Goal: Information Seeking & Learning: Learn about a topic

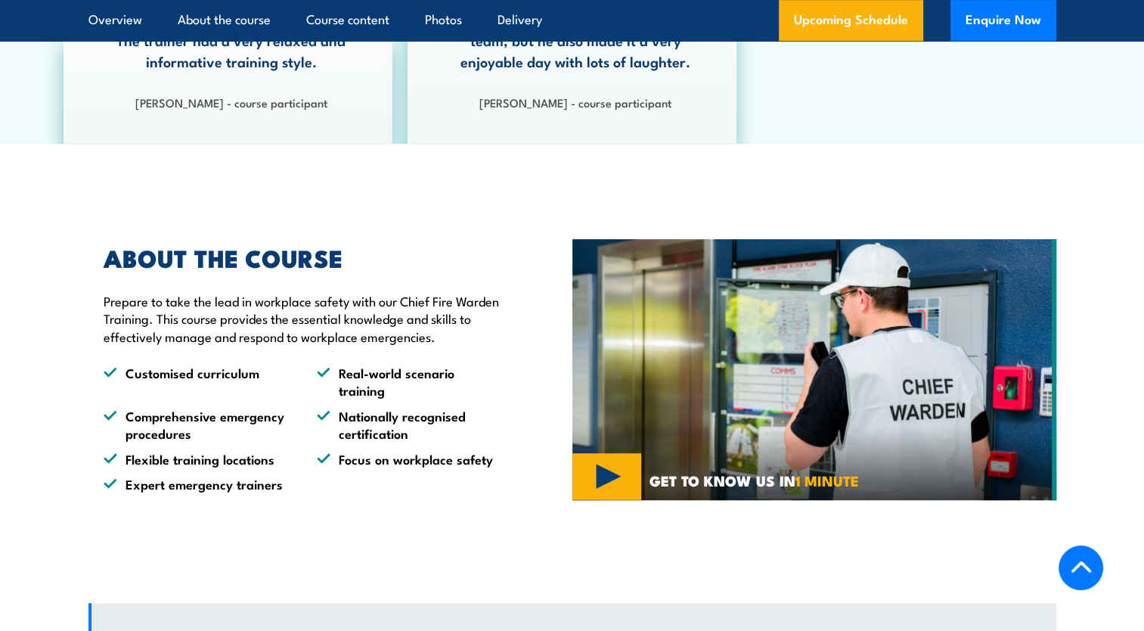
scroll to position [908, 0]
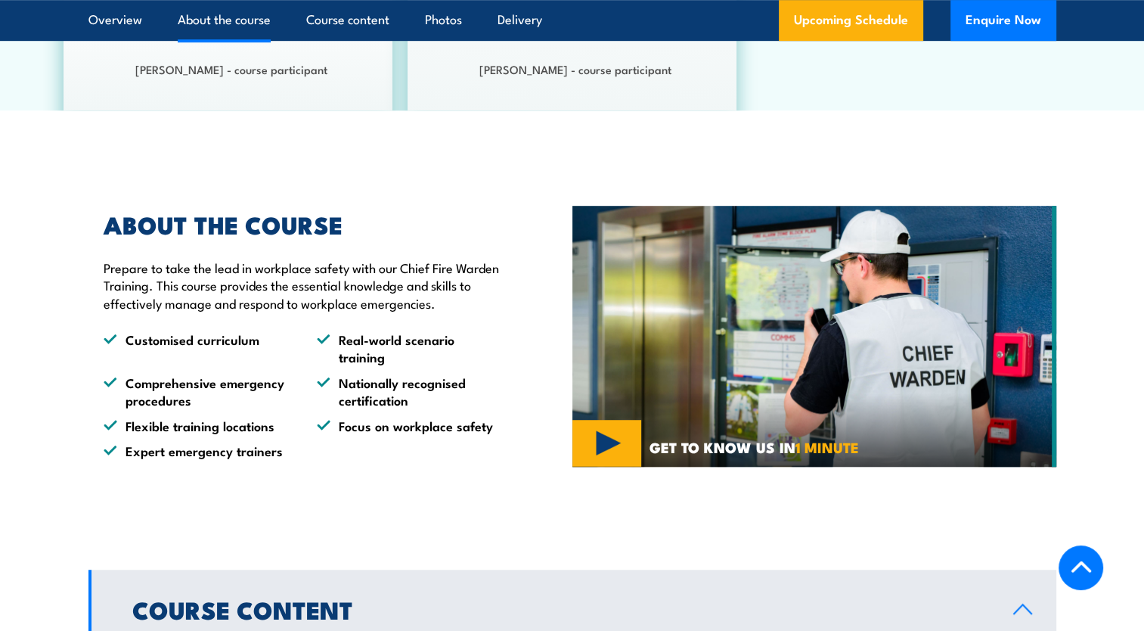
click at [605, 437] on img at bounding box center [815, 337] width 484 height 262
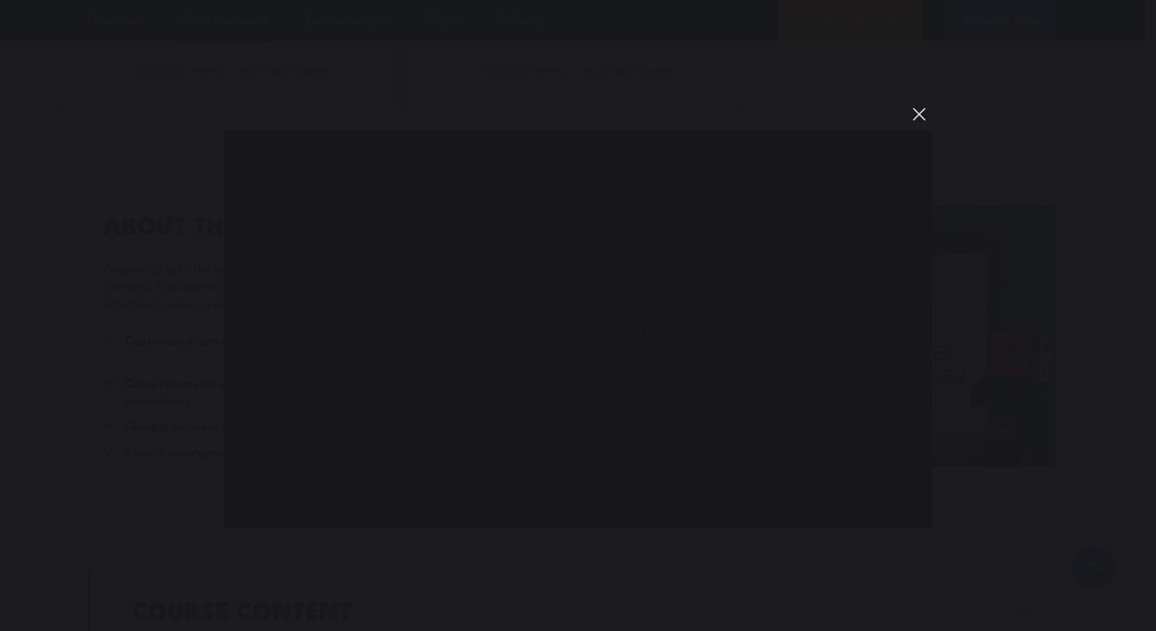
click at [923, 113] on button "You can close this modal content with the ESC key" at bounding box center [919, 114] width 26 height 26
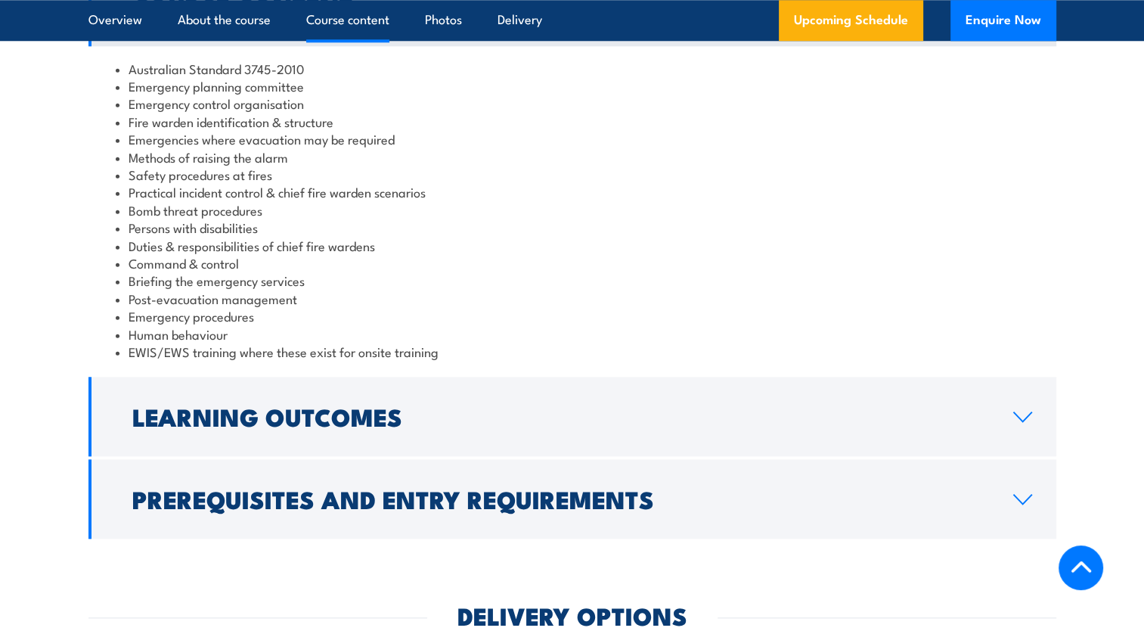
scroll to position [1513, 0]
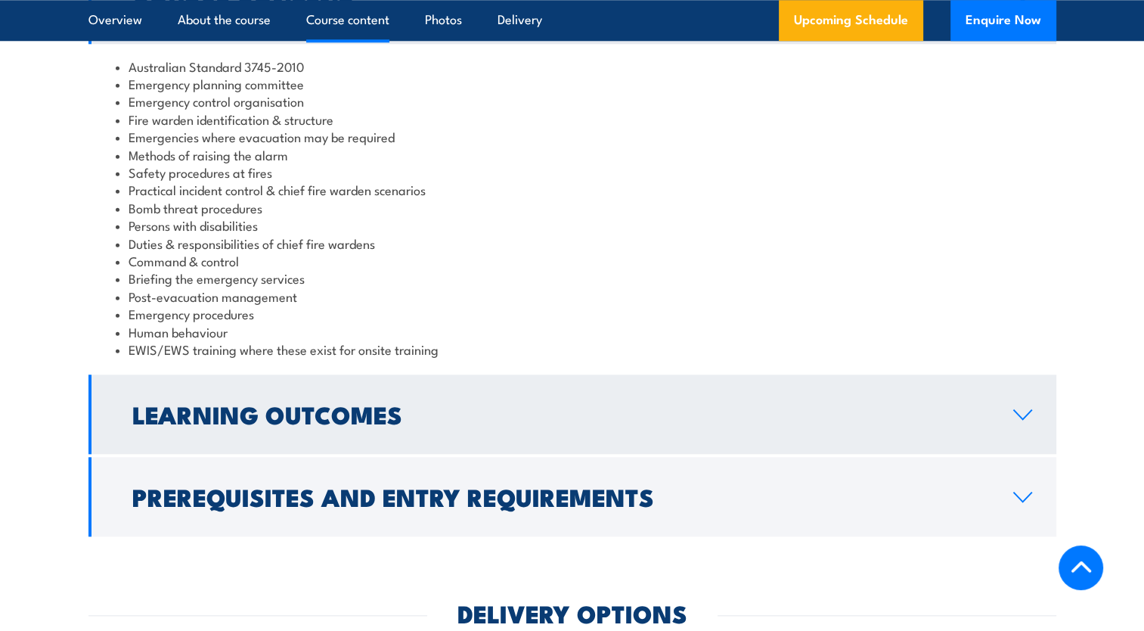
click at [1013, 413] on icon at bounding box center [1023, 414] width 20 height 12
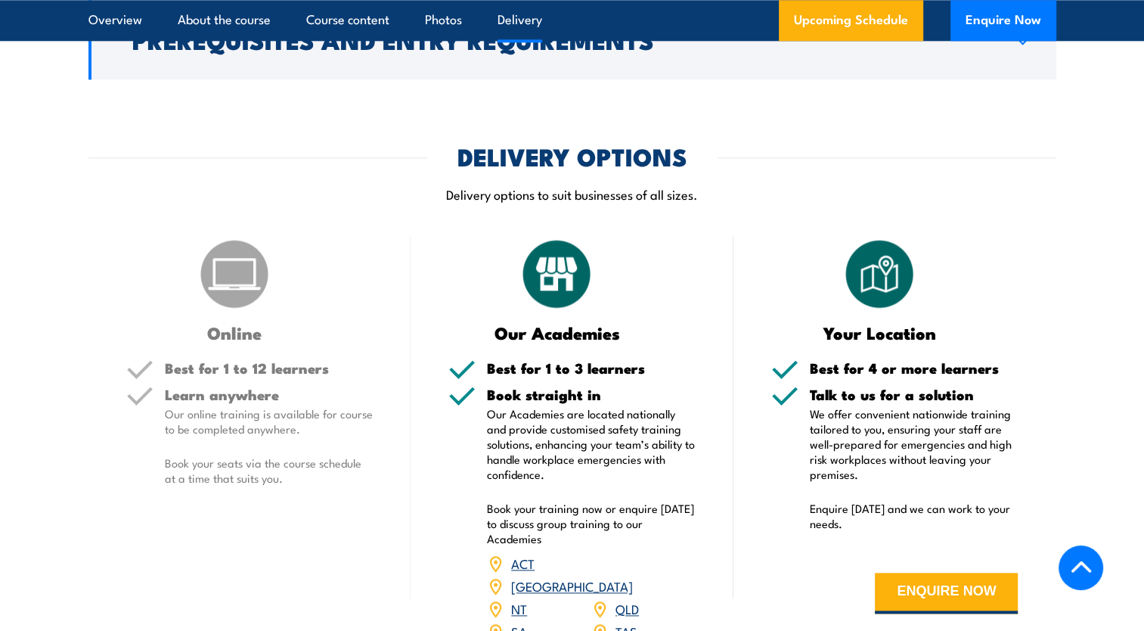
scroll to position [1815, 0]
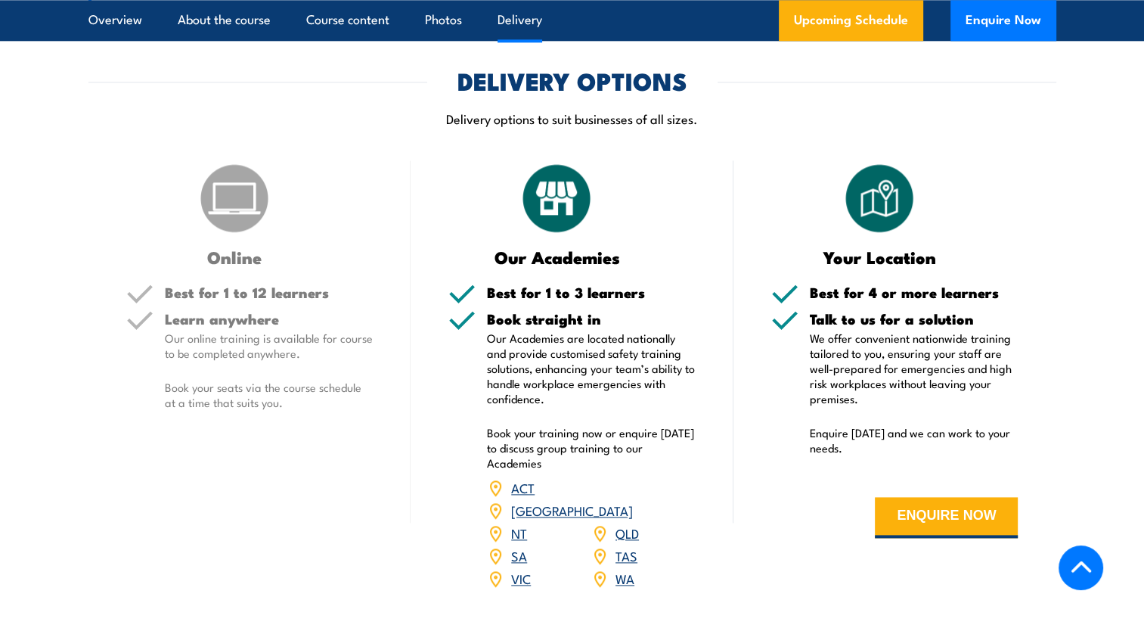
click at [518, 569] on link "VIC" at bounding box center [521, 578] width 20 height 18
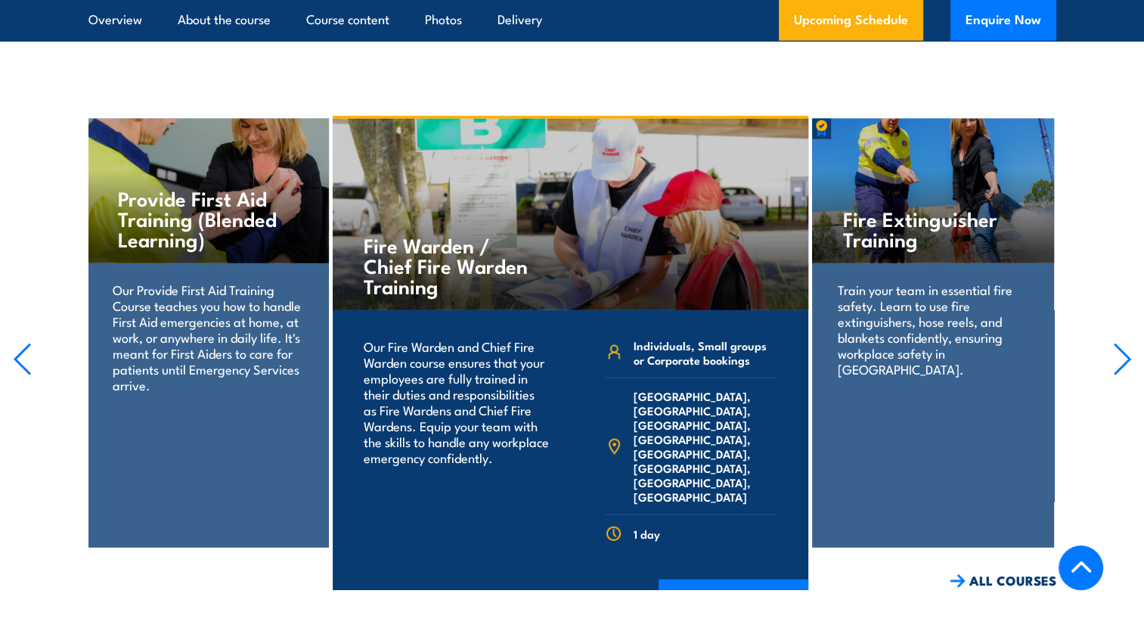
scroll to position [3756, 0]
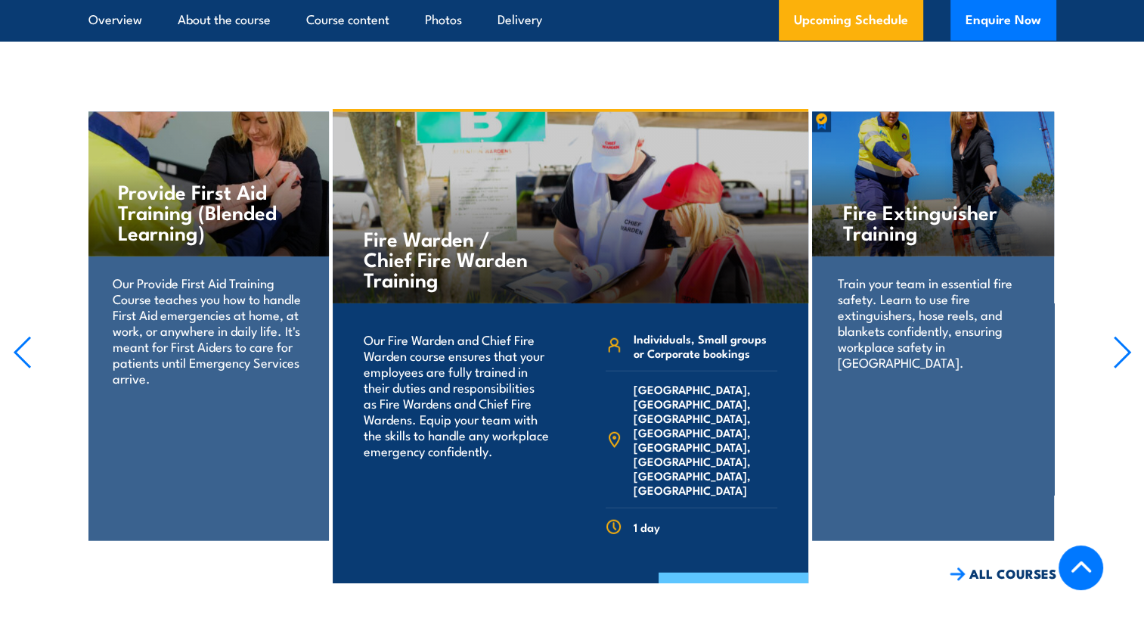
click at [694, 573] on link "COURSE DETAILS" at bounding box center [734, 592] width 150 height 39
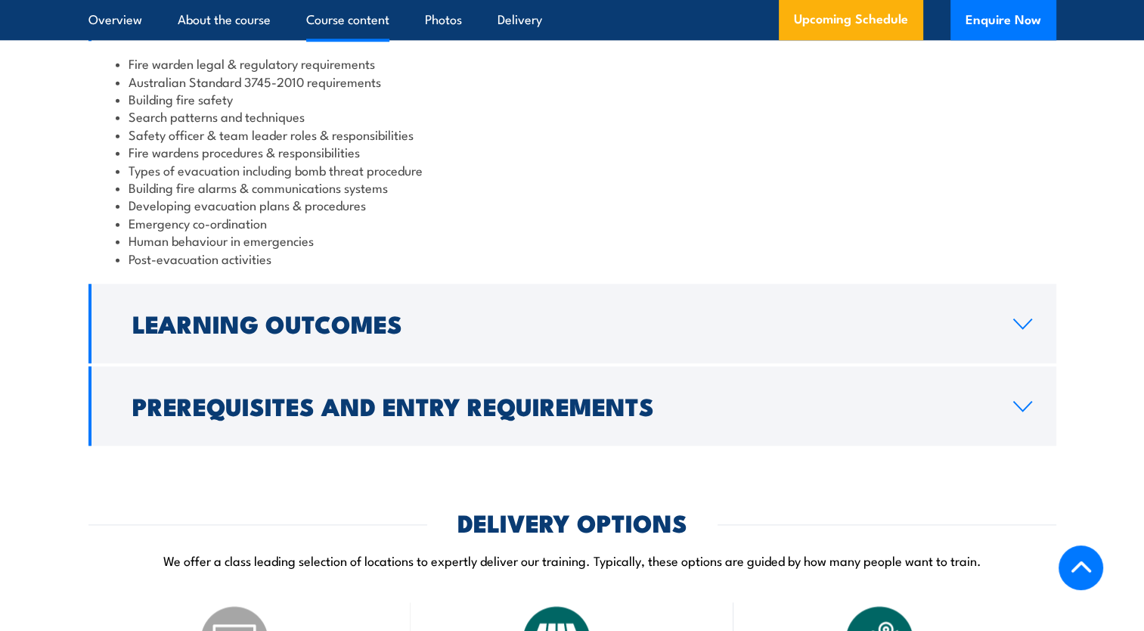
scroll to position [1664, 0]
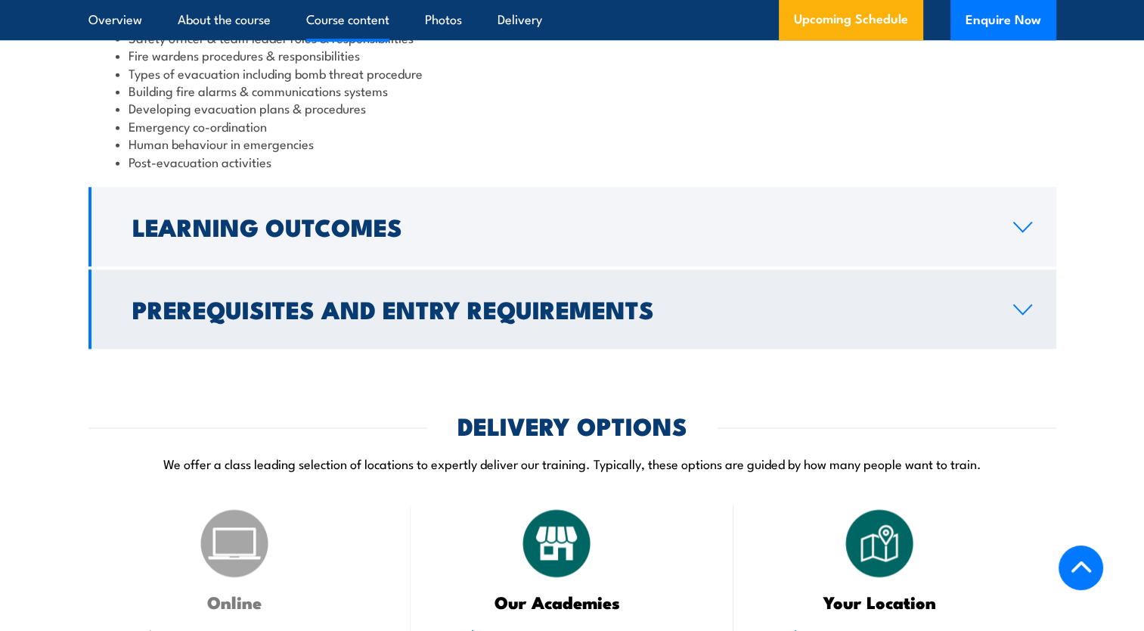
click at [1017, 333] on link "Prerequisites and Entry Requirements" at bounding box center [572, 308] width 968 height 79
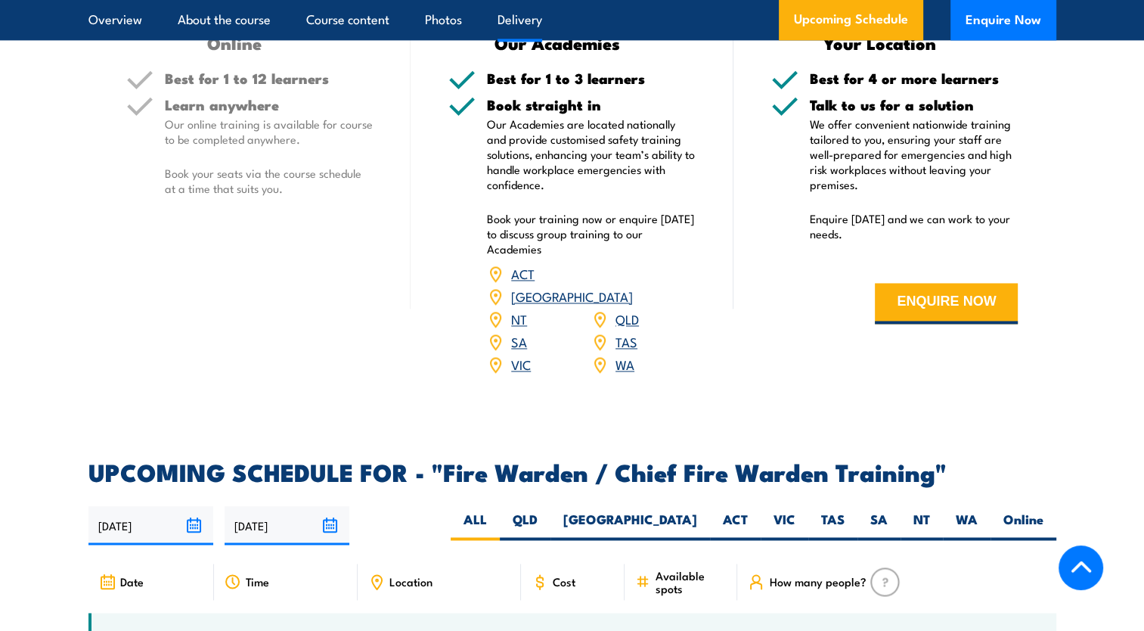
scroll to position [2397, 0]
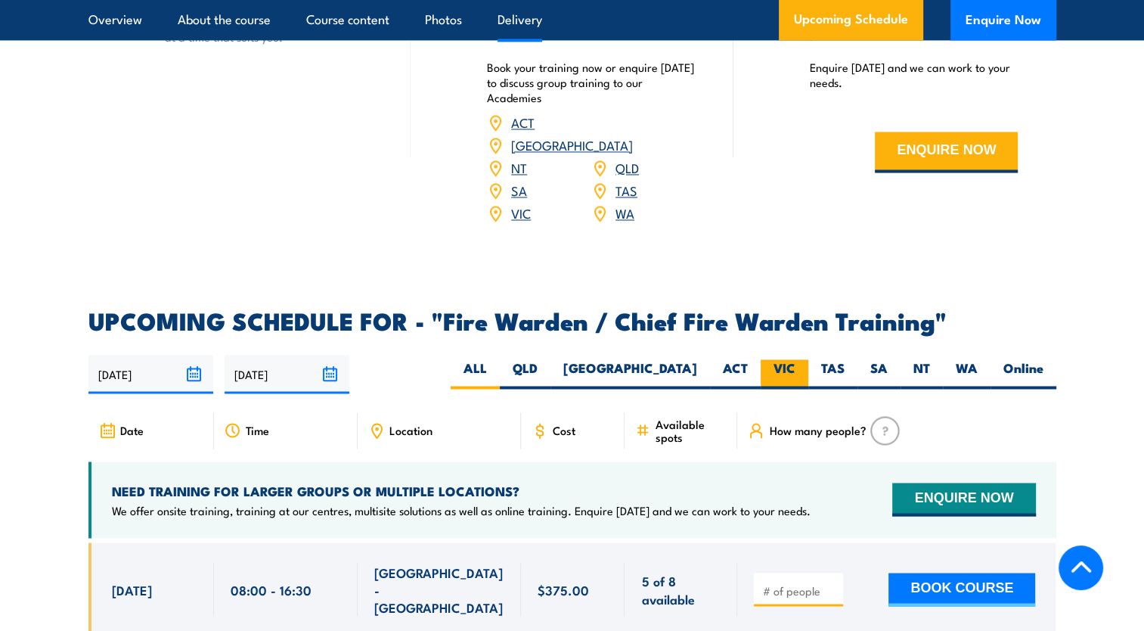
click at [783, 365] on label "VIC" at bounding box center [785, 373] width 48 height 29
click at [796, 365] on input "VIC" at bounding box center [801, 364] width 10 height 10
radio input "true"
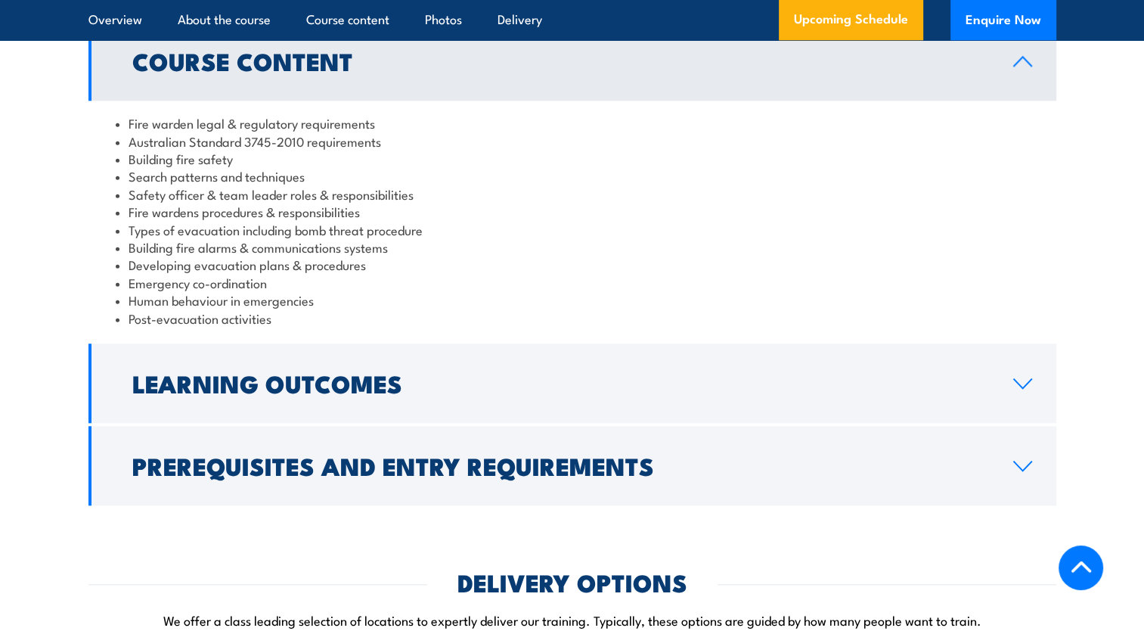
scroll to position [1619, 0]
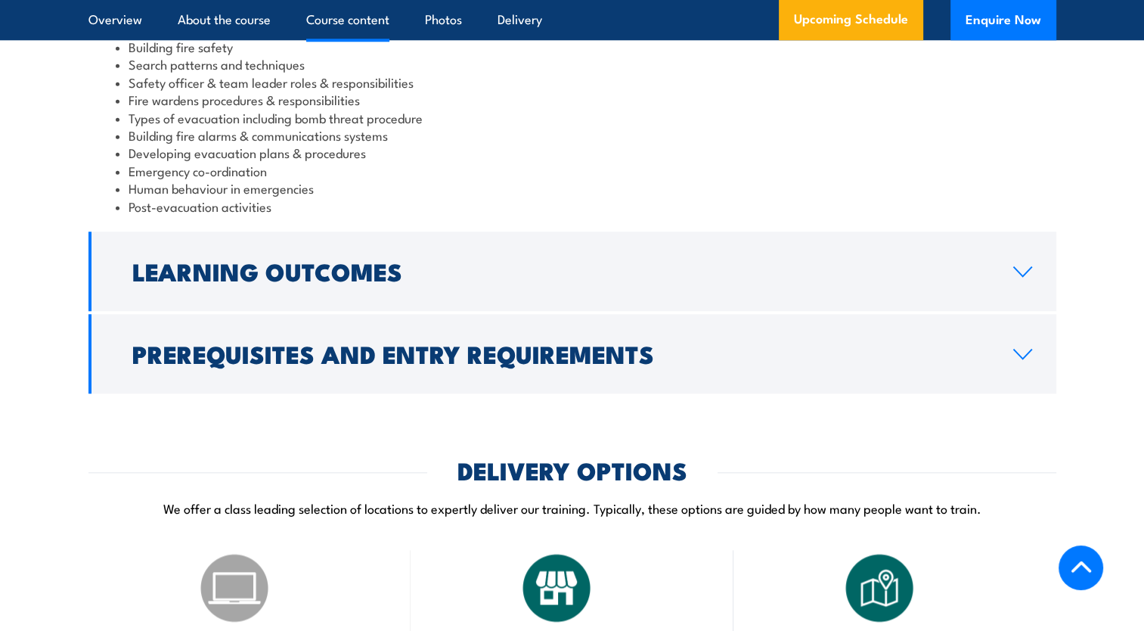
click at [1023, 359] on icon at bounding box center [1022, 353] width 17 height 9
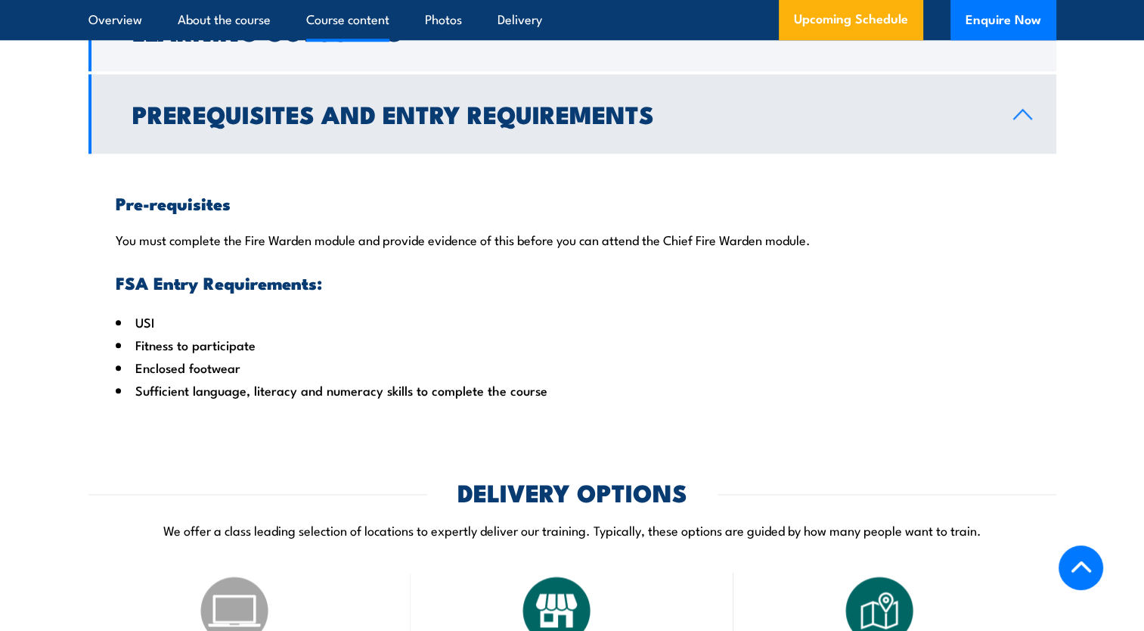
click at [1024, 120] on icon at bounding box center [1023, 114] width 20 height 12
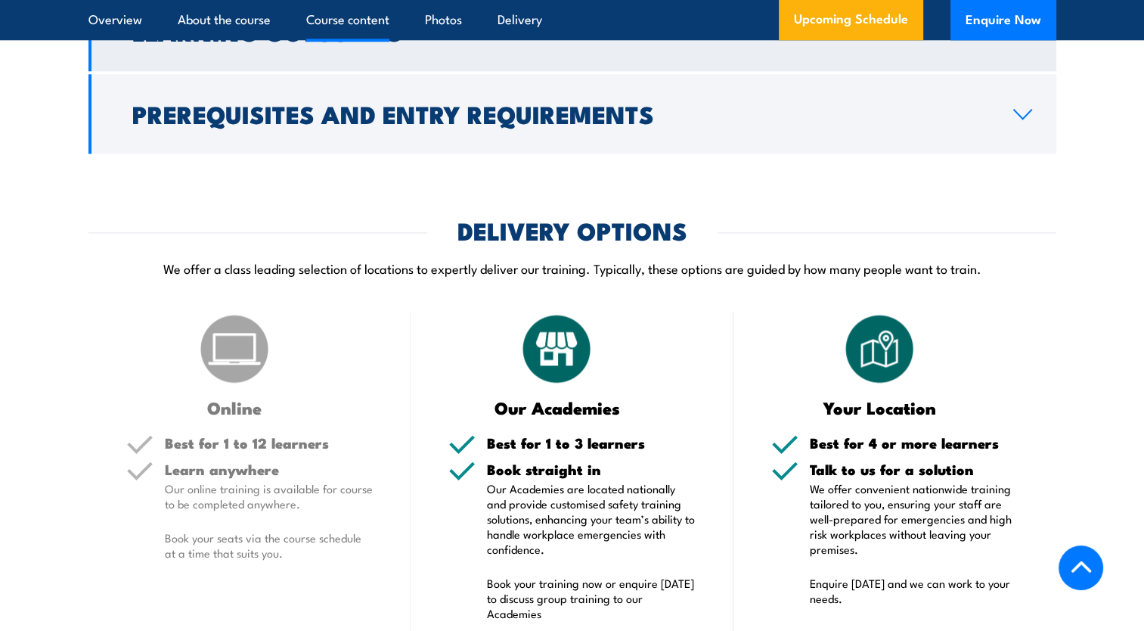
click at [1017, 59] on link "Learning Outcomes" at bounding box center [572, 31] width 968 height 79
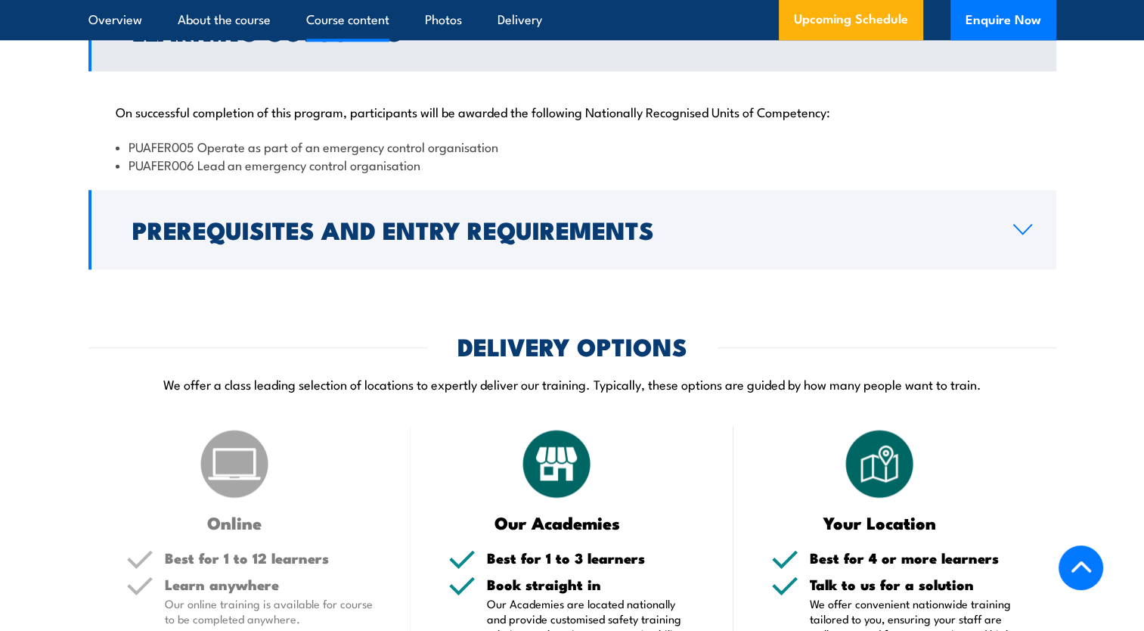
click at [1017, 59] on link "Learning Outcomes" at bounding box center [572, 31] width 968 height 79
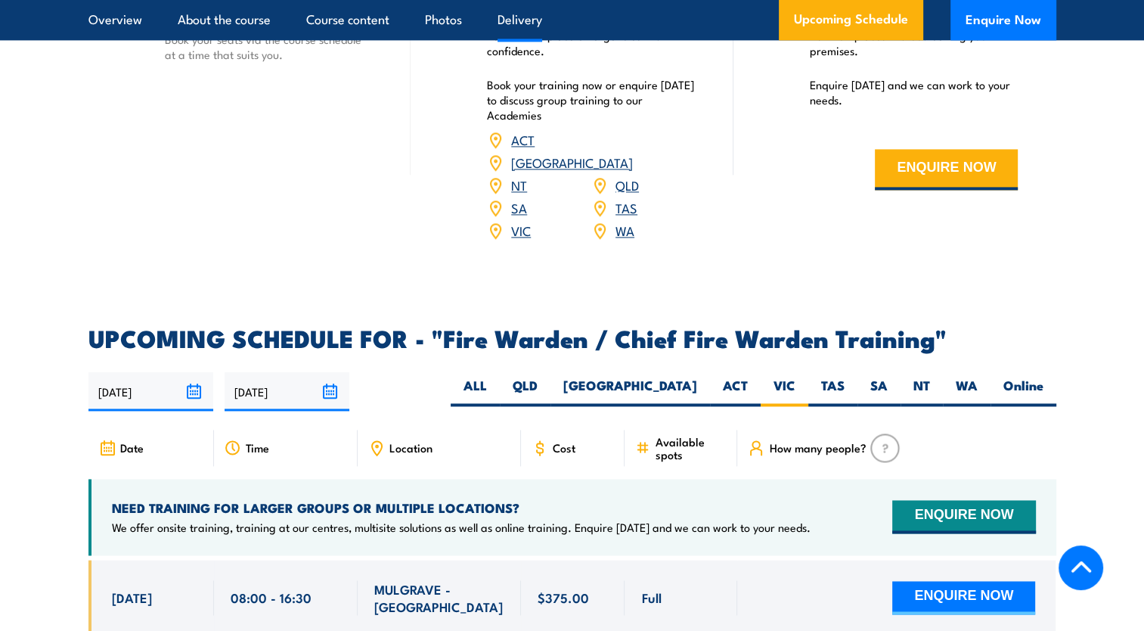
scroll to position [2345, 0]
